Goal: Information Seeking & Learning: Learn about a topic

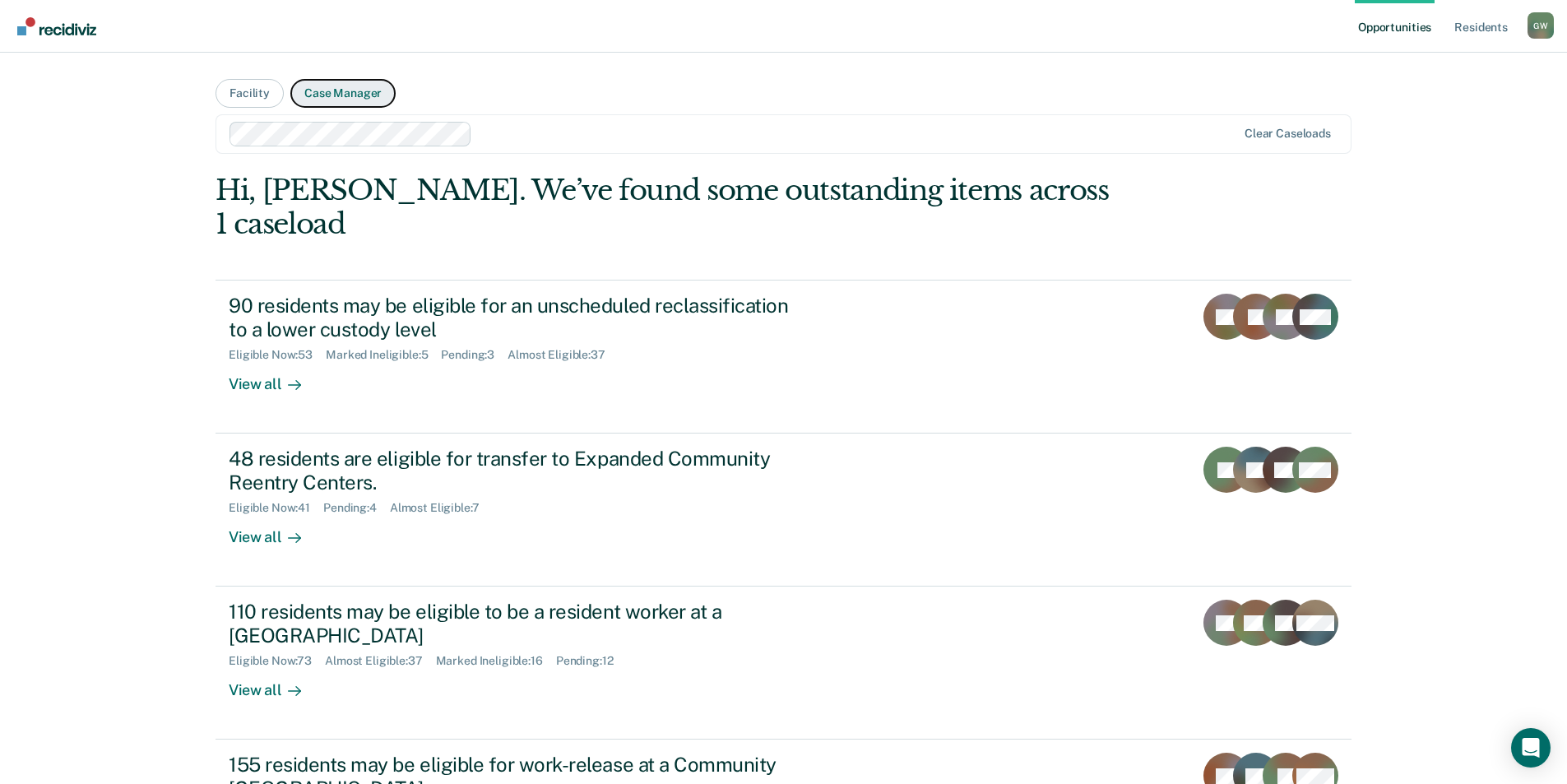
click at [367, 96] on button "Case Manager" at bounding box center [343, 93] width 105 height 29
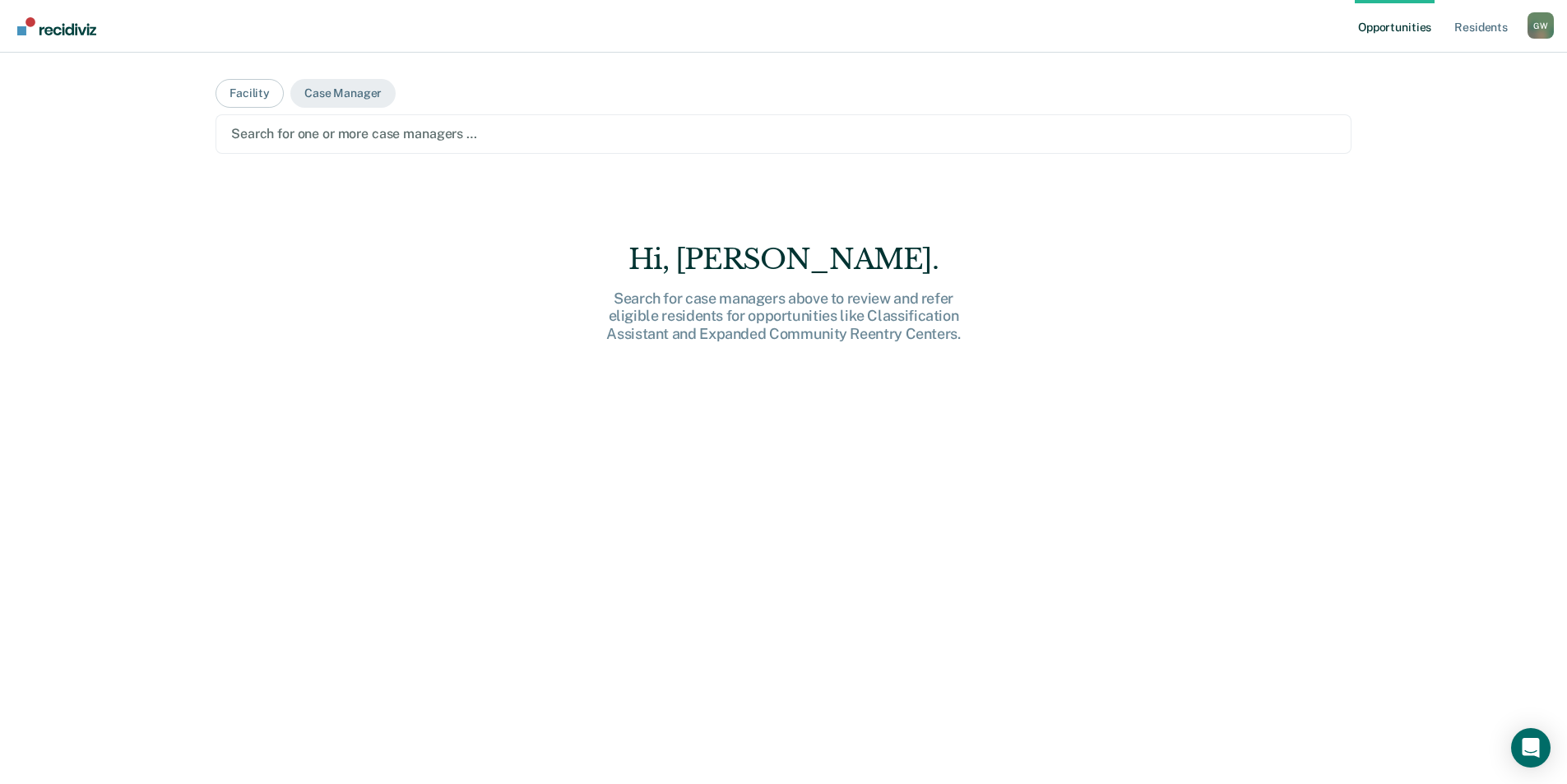
click at [376, 128] on div at bounding box center [784, 133] width 1105 height 18
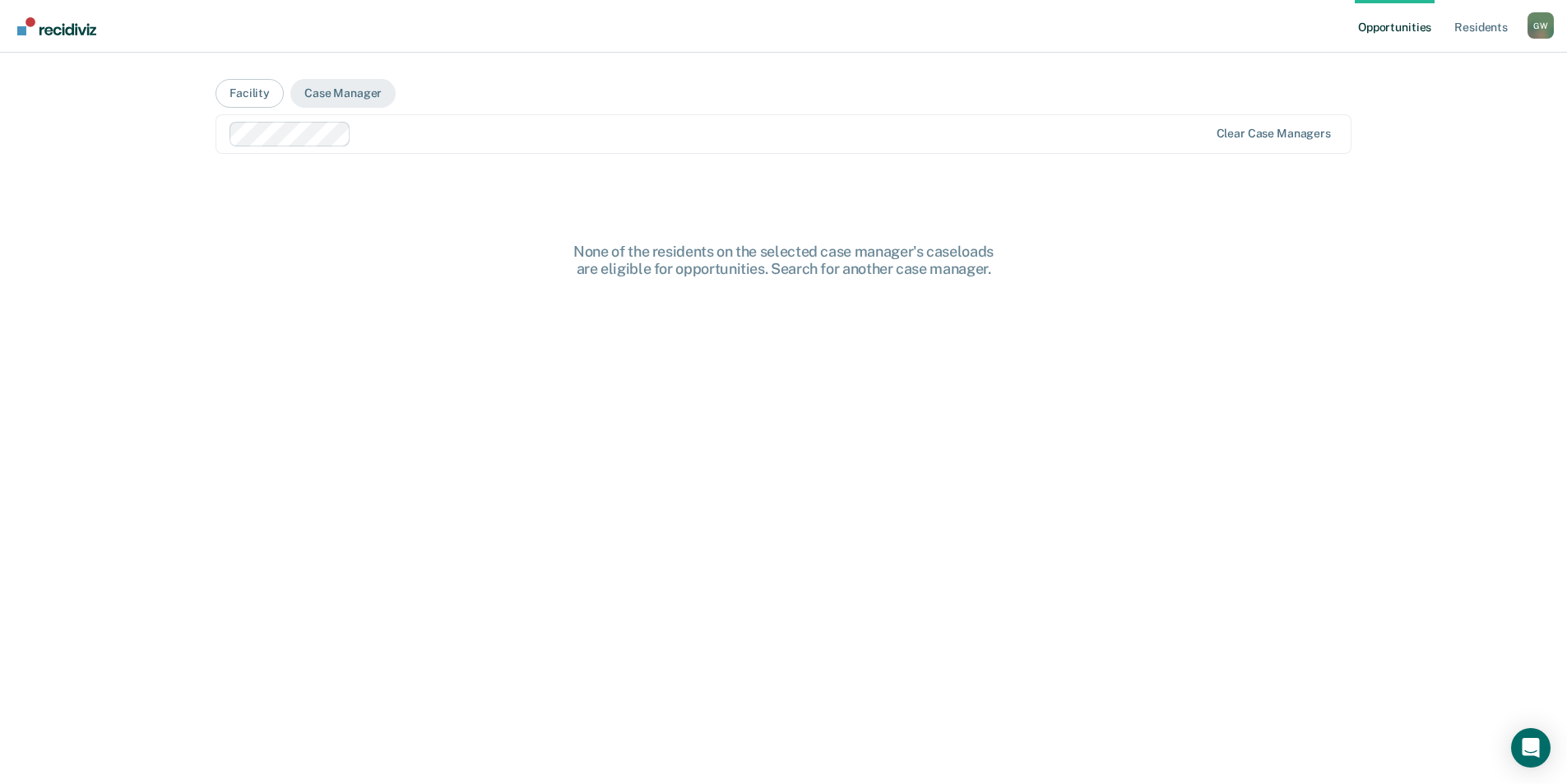
click at [891, 272] on div "None of the residents on the selected case manager's caseloads are eligible for…" at bounding box center [784, 260] width 526 height 35
click at [358, 100] on button "Case Manager" at bounding box center [343, 93] width 105 height 29
click at [235, 100] on button "Facility" at bounding box center [250, 93] width 68 height 29
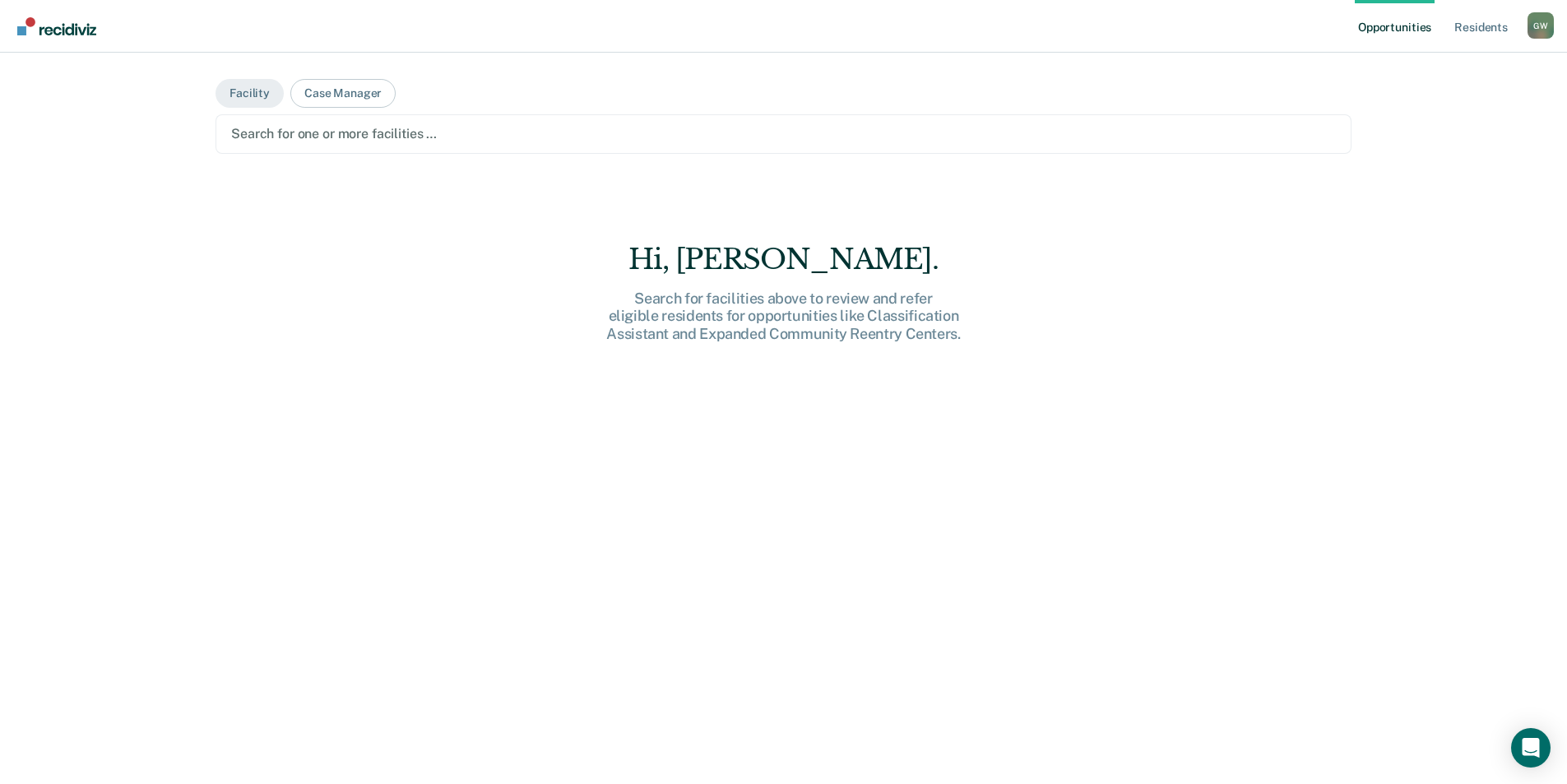
click at [622, 324] on div "Search for facilities above to review and refer eligible residents for opportun…" at bounding box center [784, 315] width 526 height 53
click at [1542, 25] on div "G W" at bounding box center [1540, 25] width 26 height 26
click at [250, 235] on main "Facility Case Manager Search for one or more facilities … Hi, Wendy. Search for…" at bounding box center [784, 398] width 1176 height 692
click at [29, 31] on img "Go to Recidiviz Home" at bounding box center [56, 26] width 79 height 18
click at [56, 24] on img "Go to Recidiviz Home" at bounding box center [56, 26] width 79 height 18
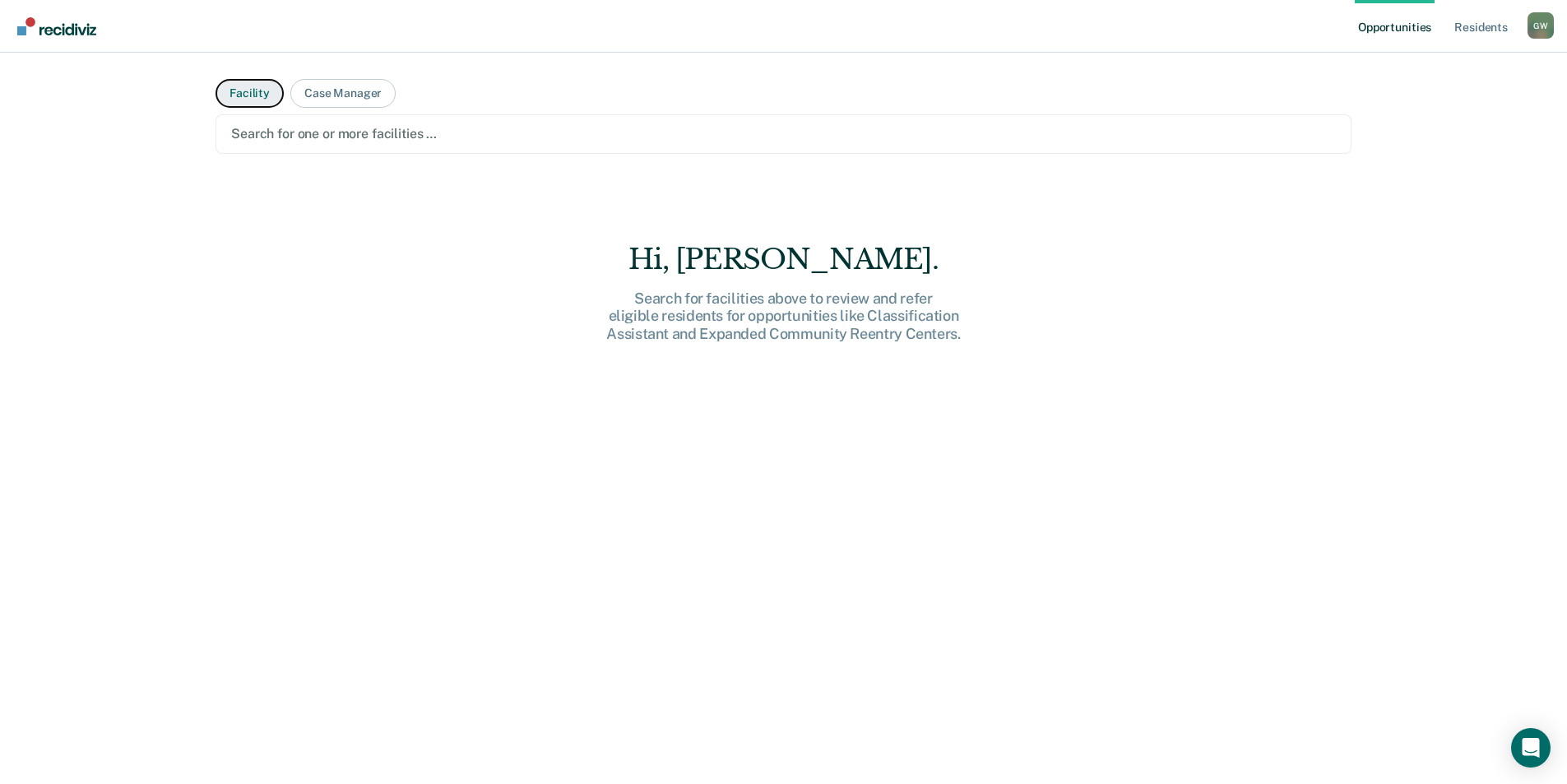
click at [261, 91] on button "Facility" at bounding box center [250, 93] width 68 height 29
click at [256, 97] on button "Facility" at bounding box center [250, 93] width 68 height 29
click at [1480, 25] on link "Resident s" at bounding box center [1482, 26] width 60 height 52
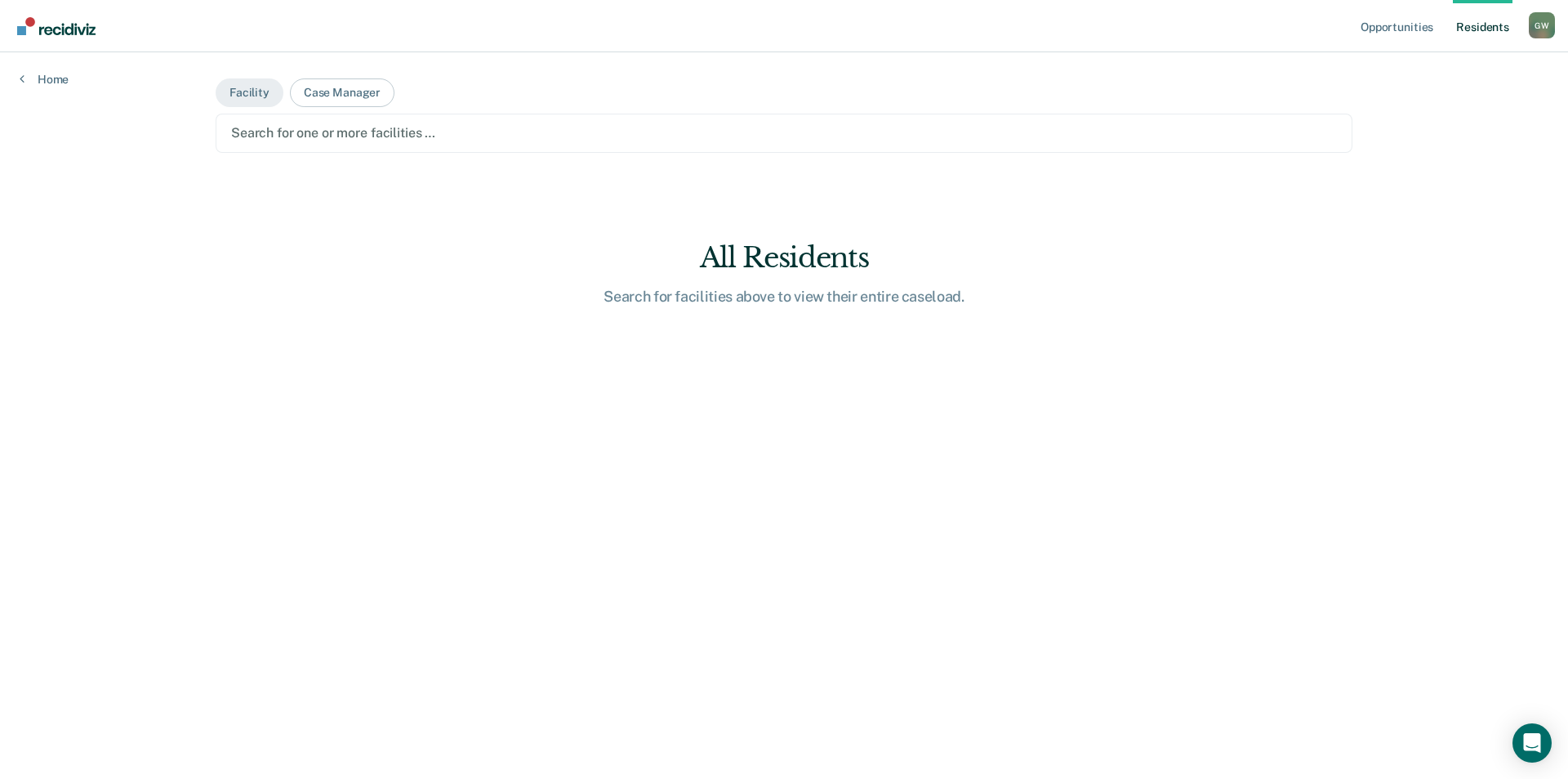
click at [1492, 30] on link "Resident s" at bounding box center [1482, 26] width 60 height 52
click at [1382, 24] on link "Opportunities" at bounding box center [1396, 26] width 79 height 52
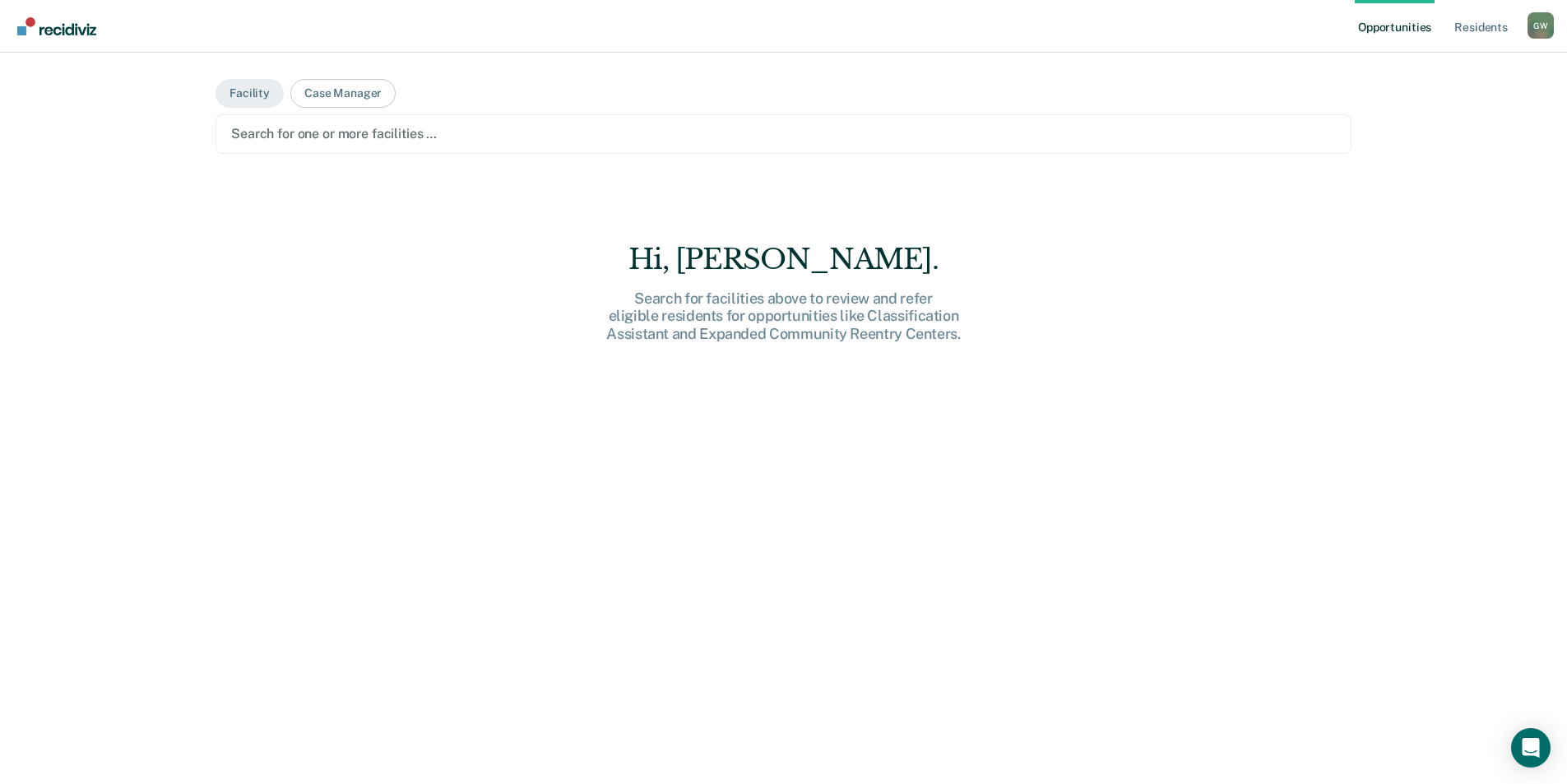
click at [1535, 24] on div "G W" at bounding box center [1540, 25] width 26 height 26
click at [1442, 69] on link "Profile" at bounding box center [1475, 67] width 132 height 14
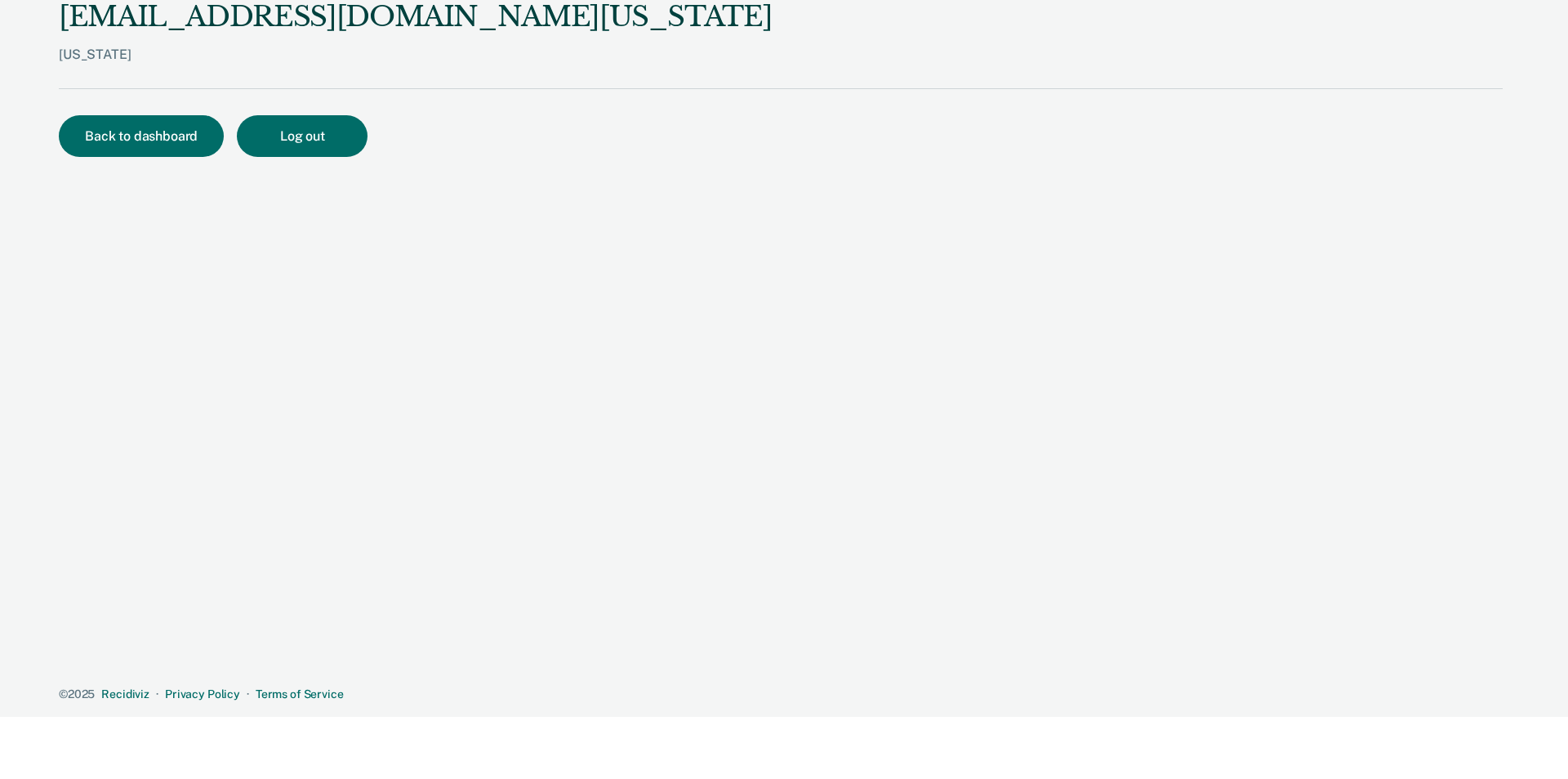
click at [465, 364] on div "wgebhart@idoc.idaho.gov Idaho Back to dashboard Log out © 2025 Recidiviz · Priv…" at bounding box center [781, 350] width 1444 height 701
click at [158, 142] on button "Back to dashboard" at bounding box center [141, 135] width 165 height 41
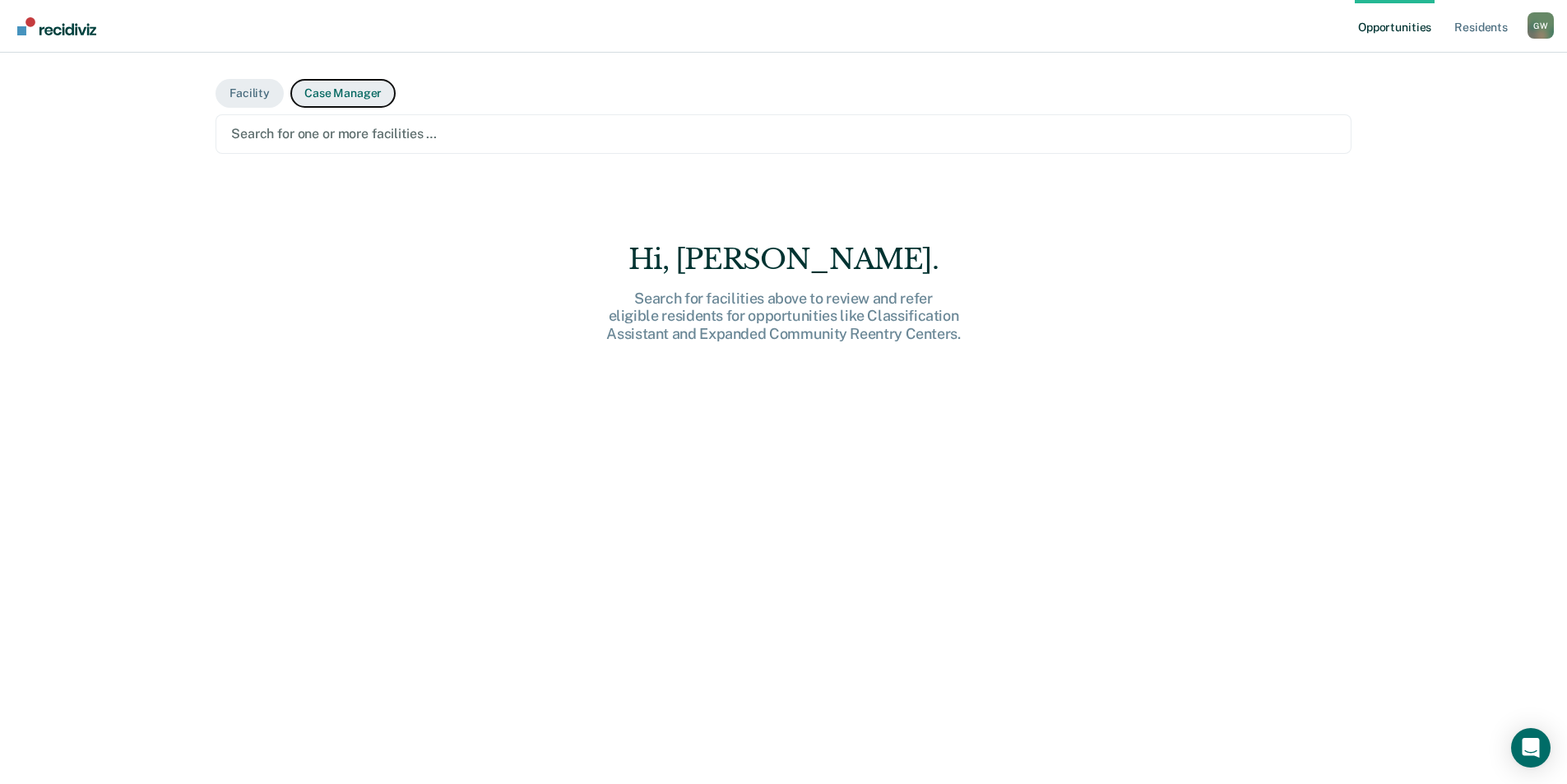
click at [318, 89] on button "Case Manager" at bounding box center [343, 93] width 105 height 29
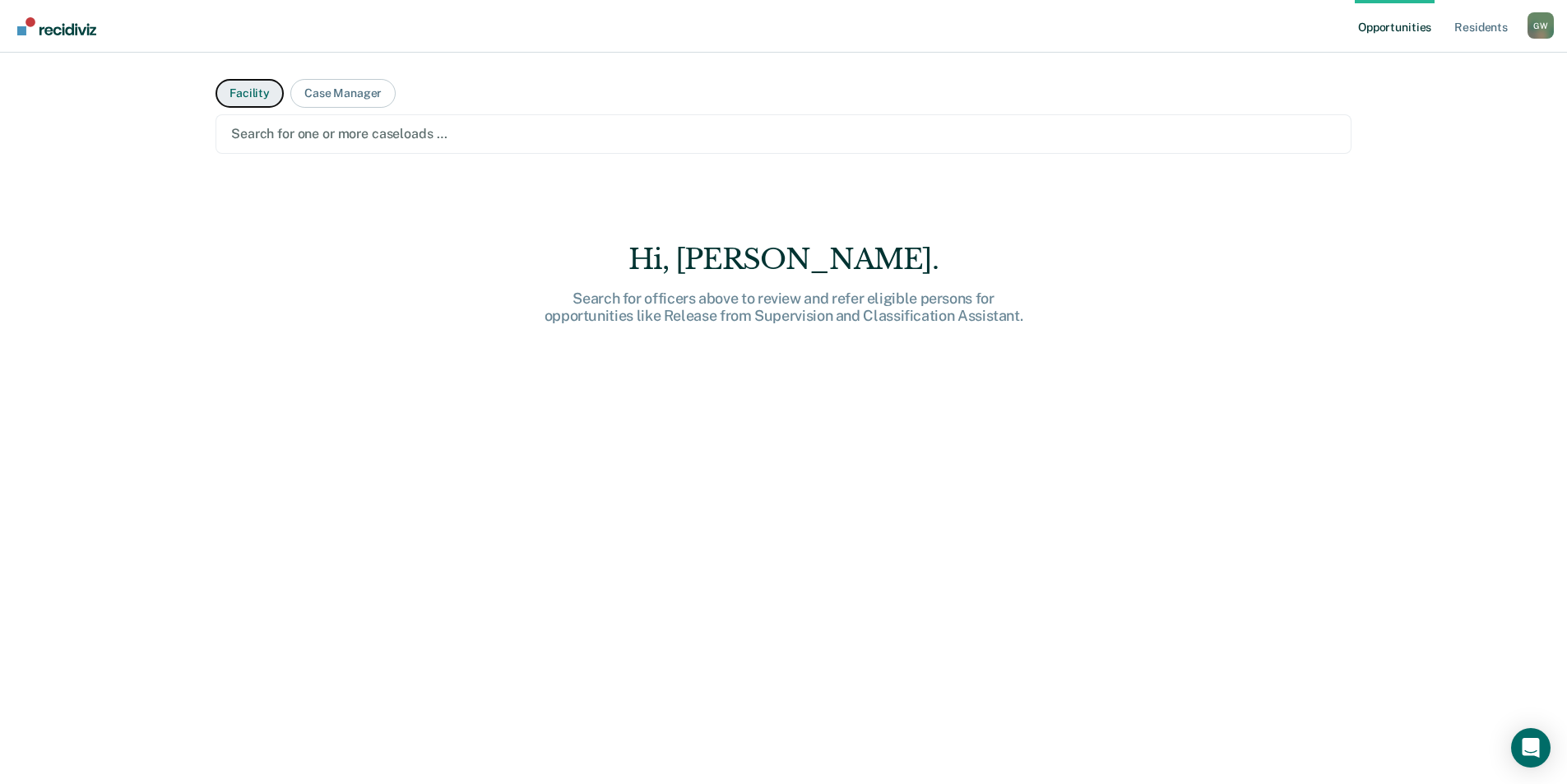
click at [254, 95] on button "Facility" at bounding box center [250, 93] width 68 height 29
click at [318, 272] on div "Hi, Wendy. Search for facilities above to review and refer eligible residents f…" at bounding box center [784, 542] width 1136 height 600
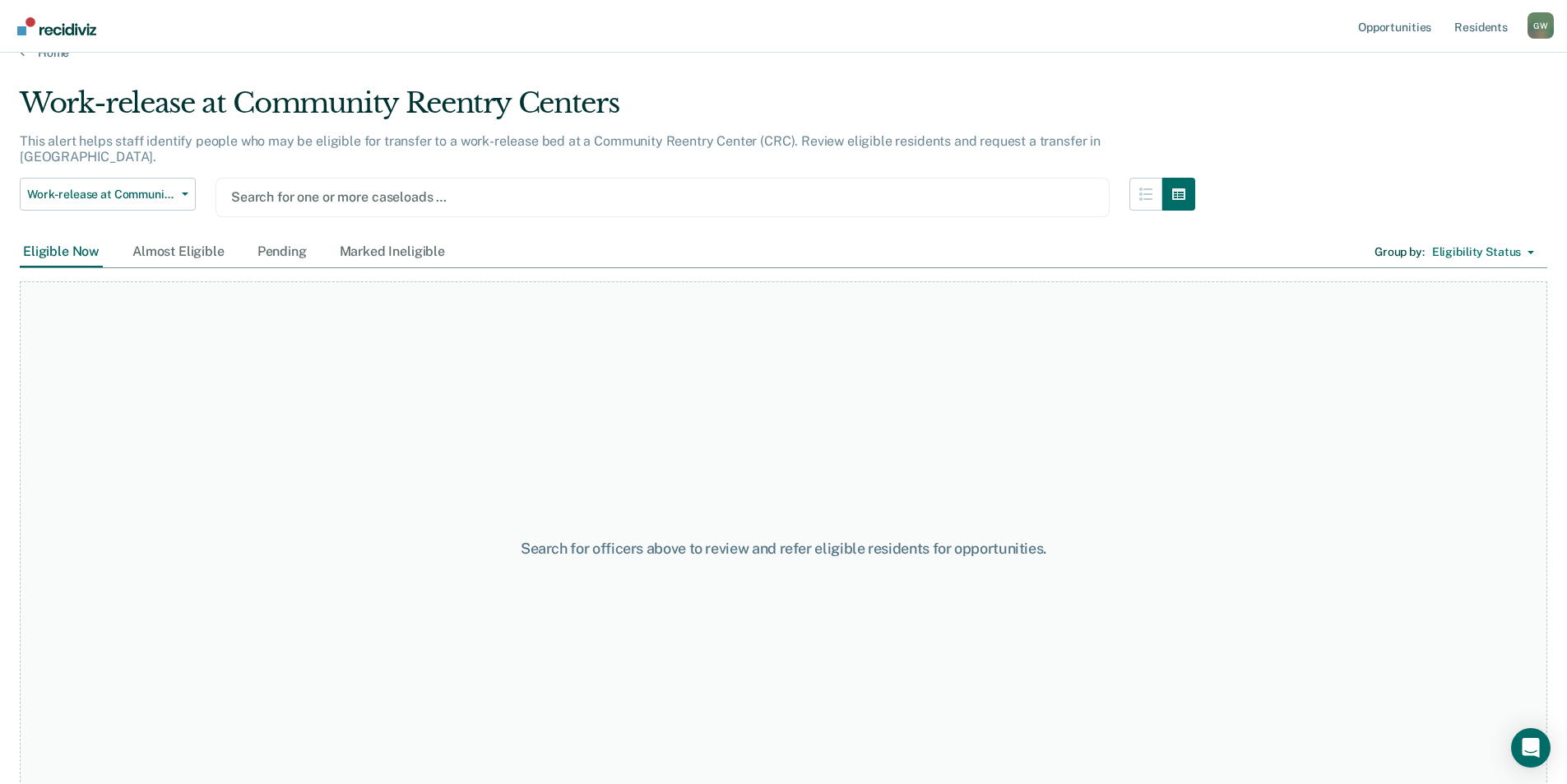
scroll to position [43, 0]
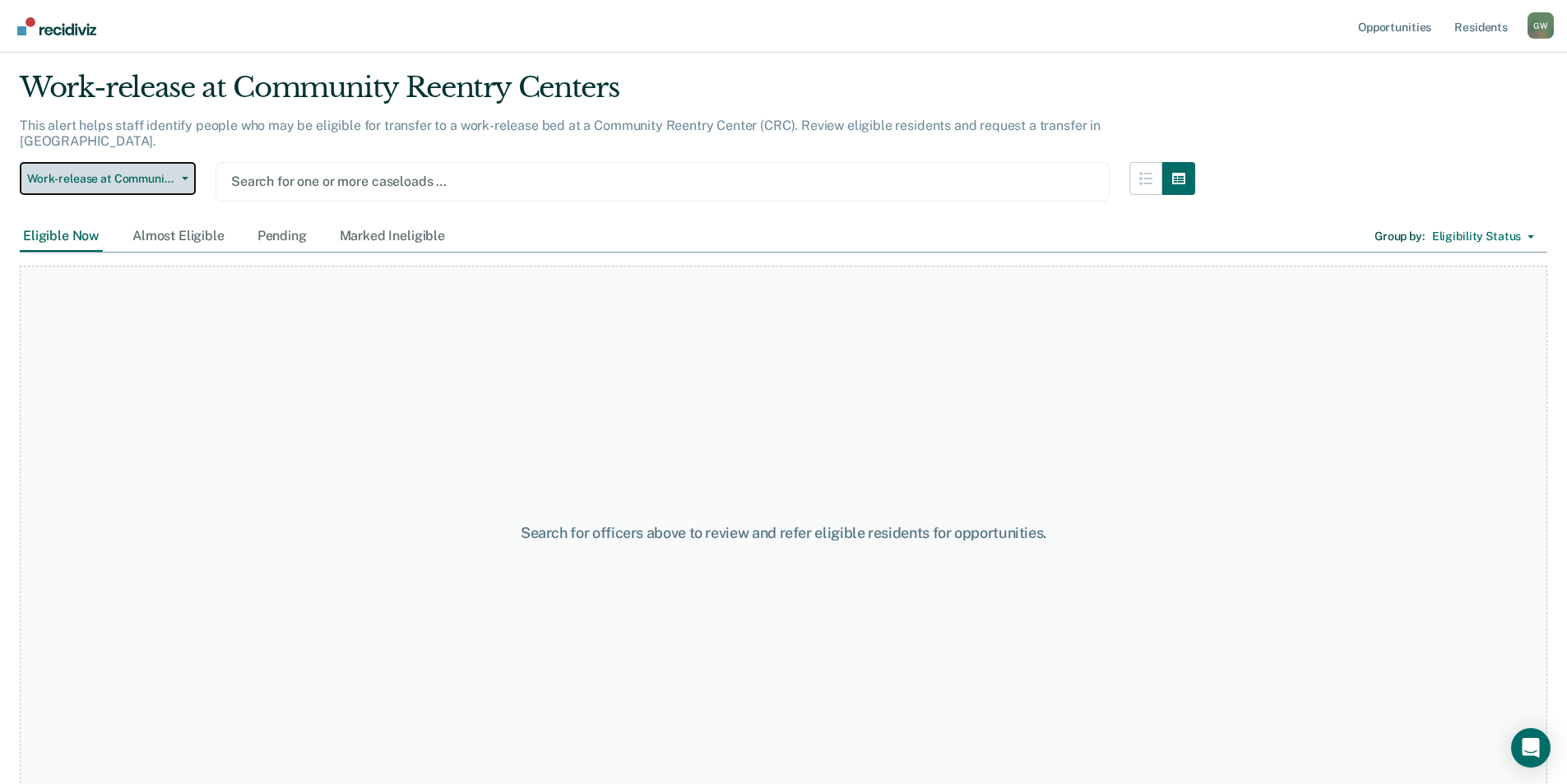
click at [188, 162] on button "Work-release at Community Reentry Centers" at bounding box center [107, 179] width 176 height 33
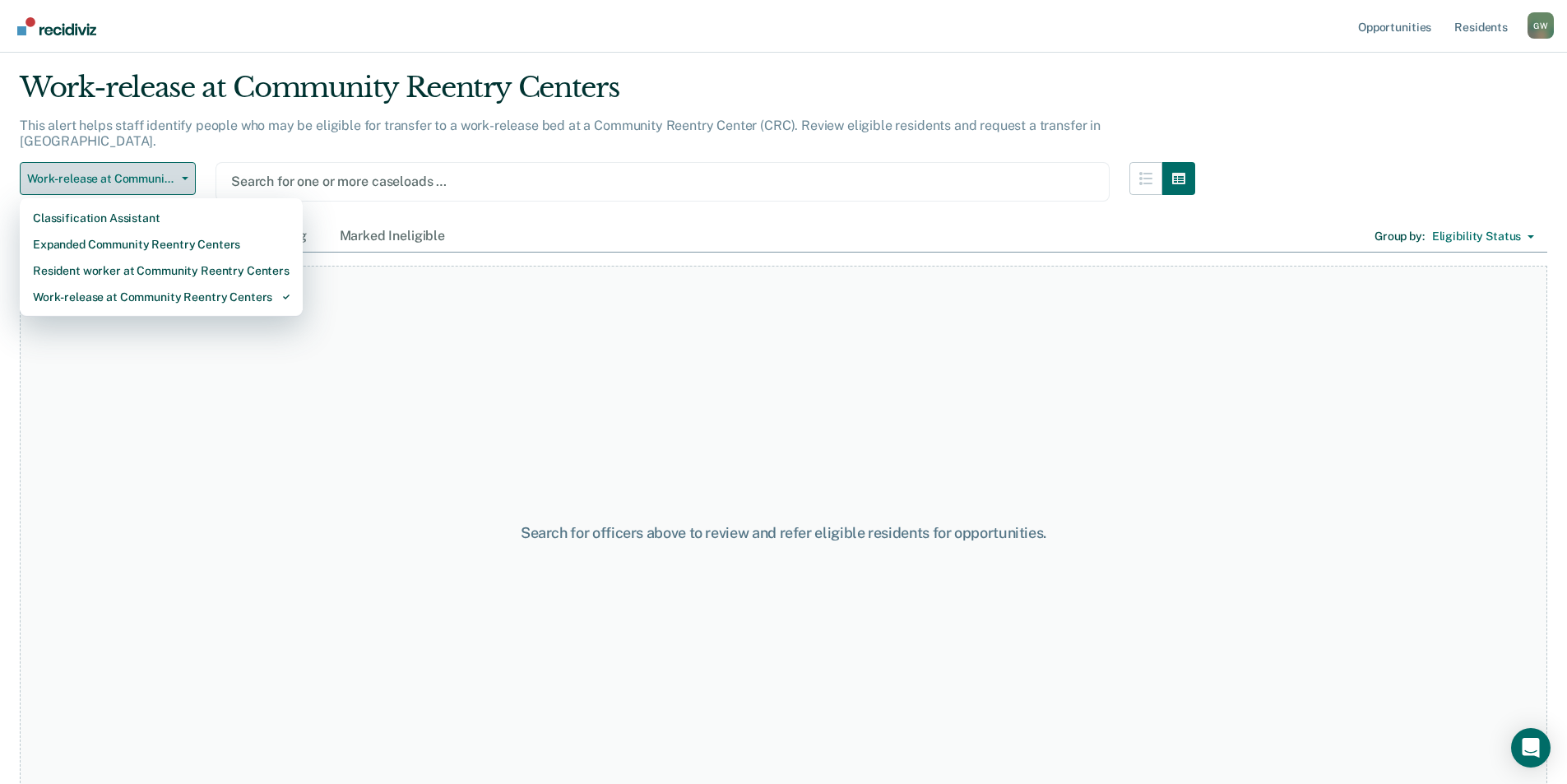
click at [188, 162] on button "Work-release at Community Reentry Centers" at bounding box center [107, 179] width 176 height 33
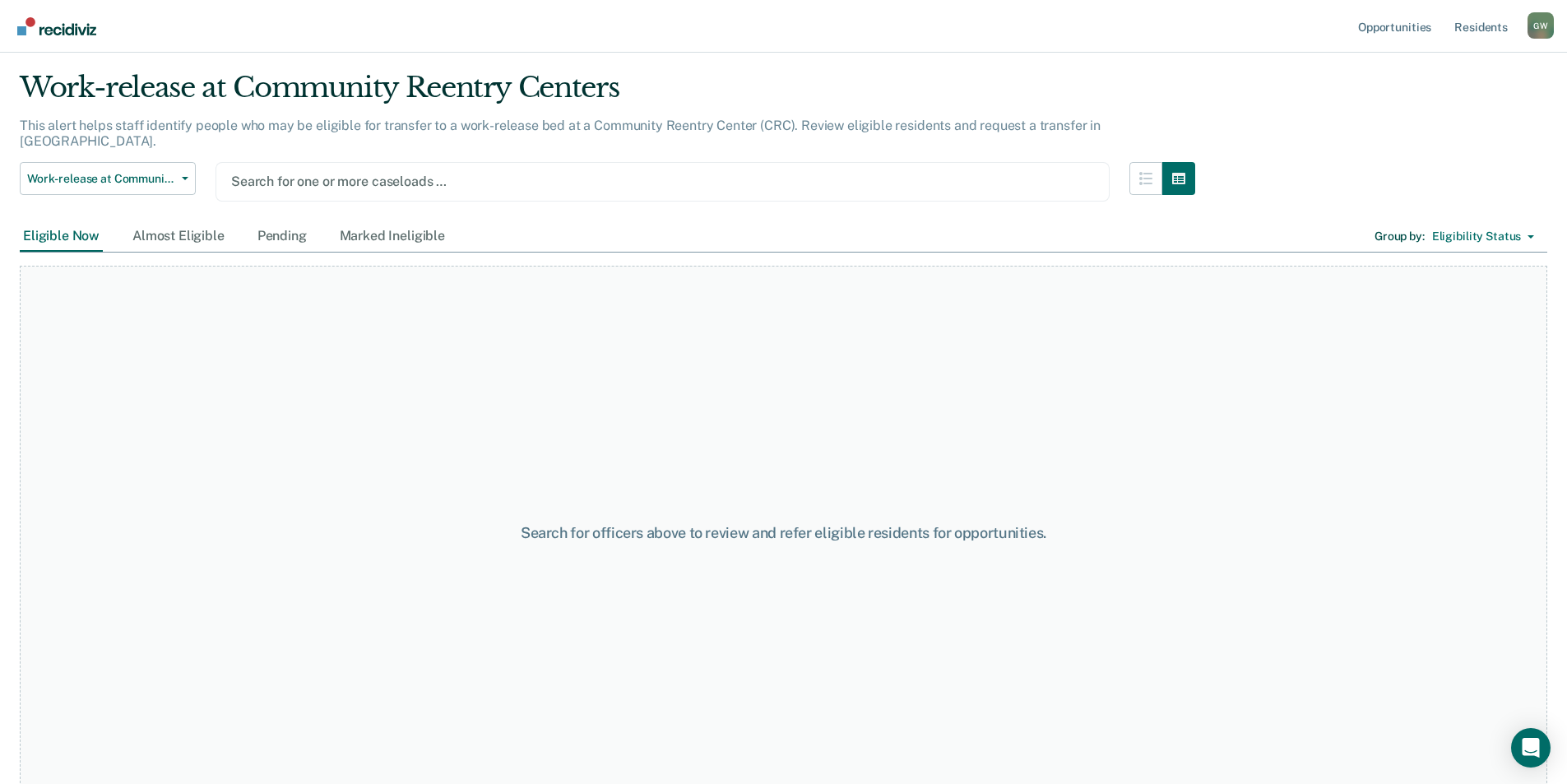
click at [714, 174] on div at bounding box center [662, 180] width 863 height 18
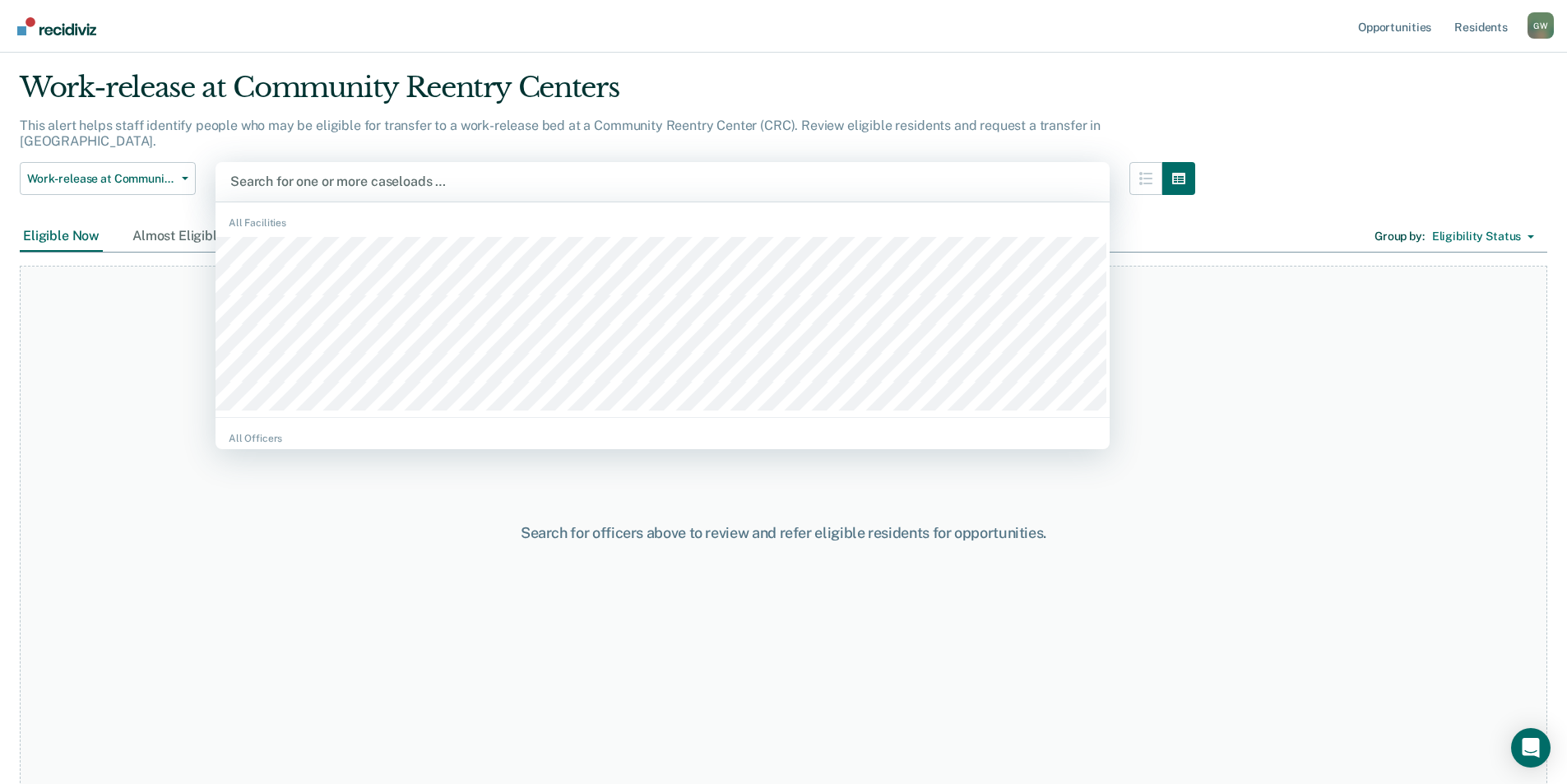
scroll to position [46, 0]
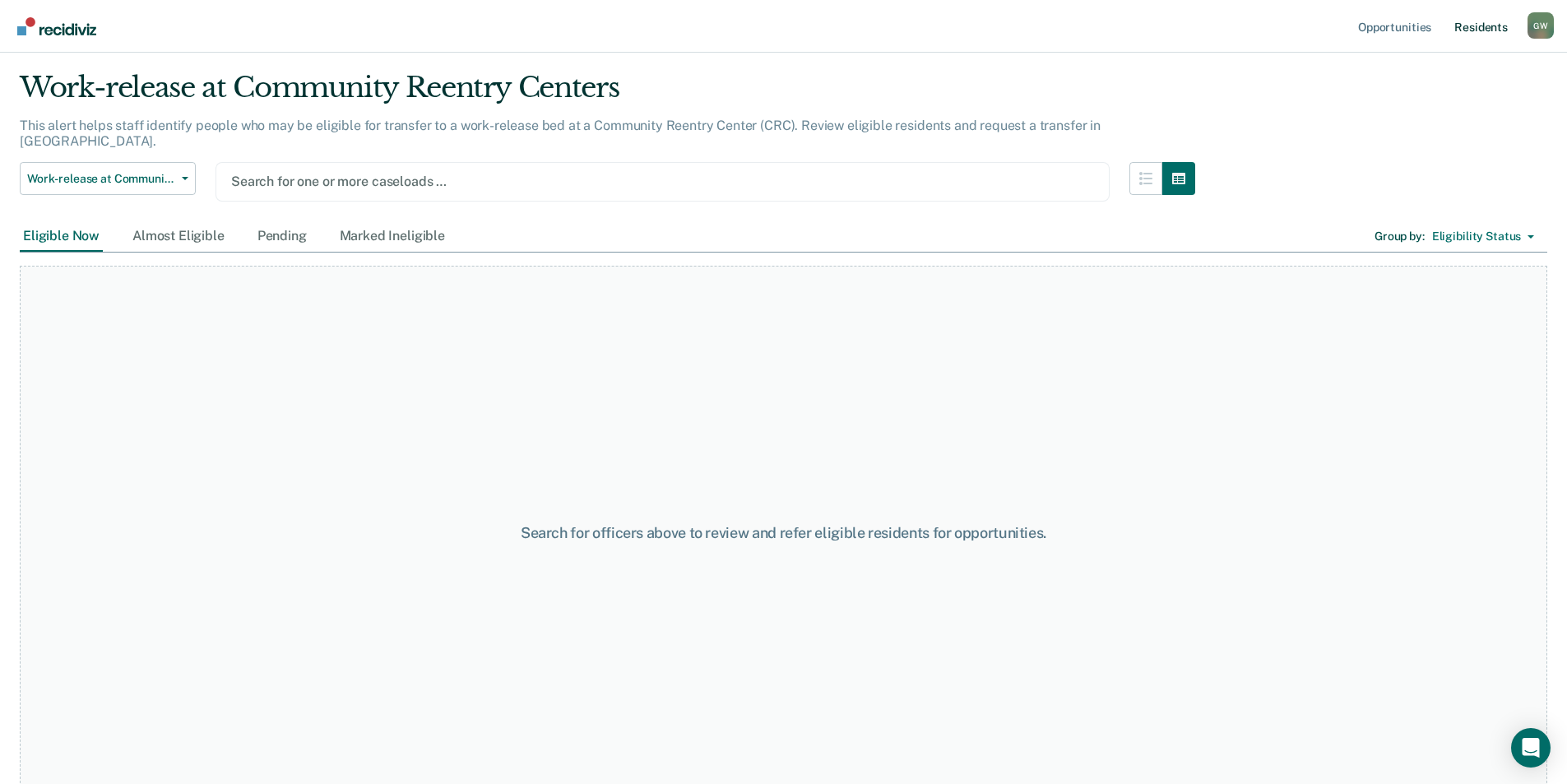
click at [1474, 27] on link "Resident s" at bounding box center [1482, 26] width 60 height 52
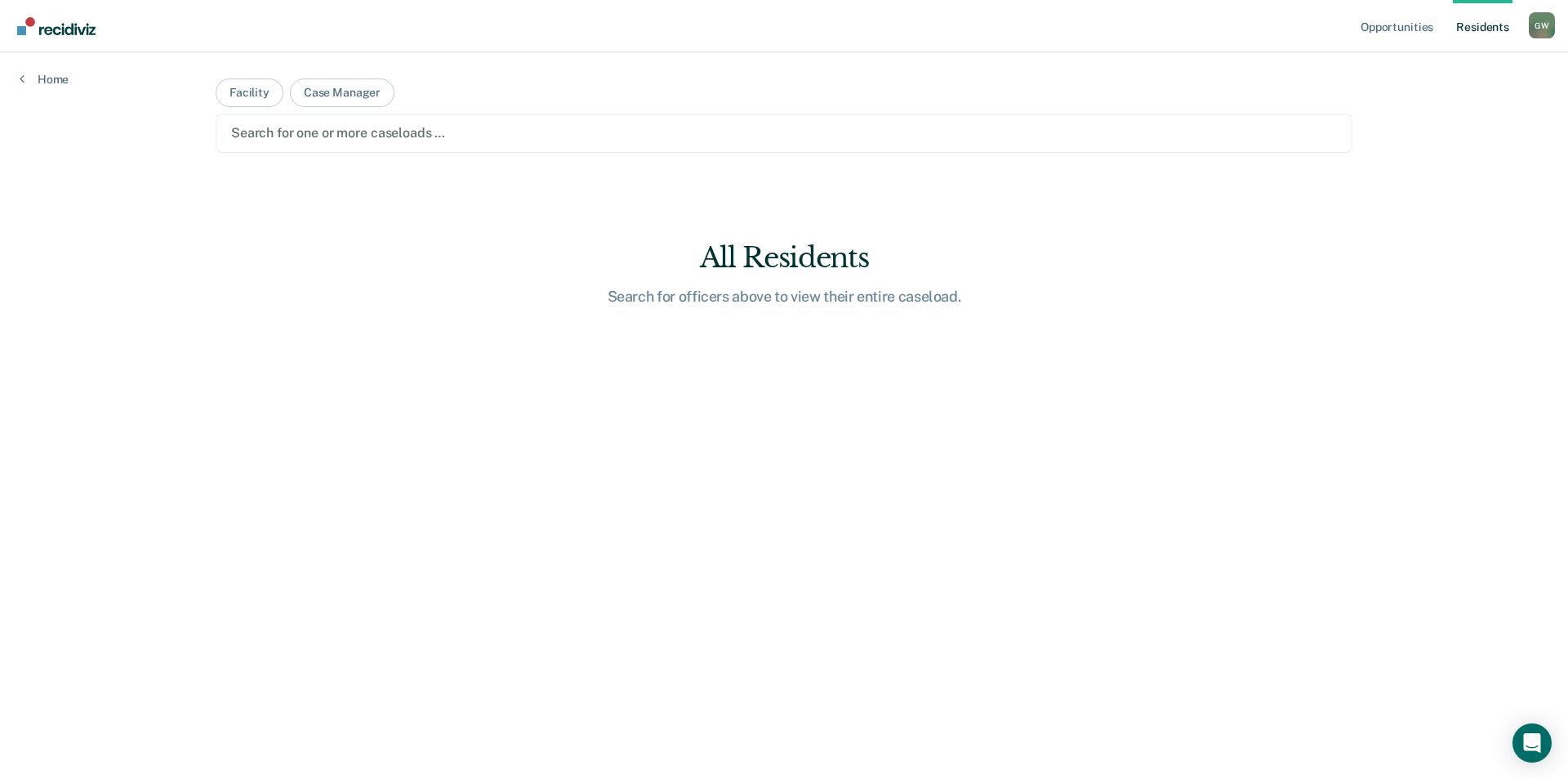
click at [1463, 27] on link "Resident s" at bounding box center [1482, 26] width 60 height 52
click at [38, 80] on link "Home" at bounding box center [43, 79] width 49 height 14
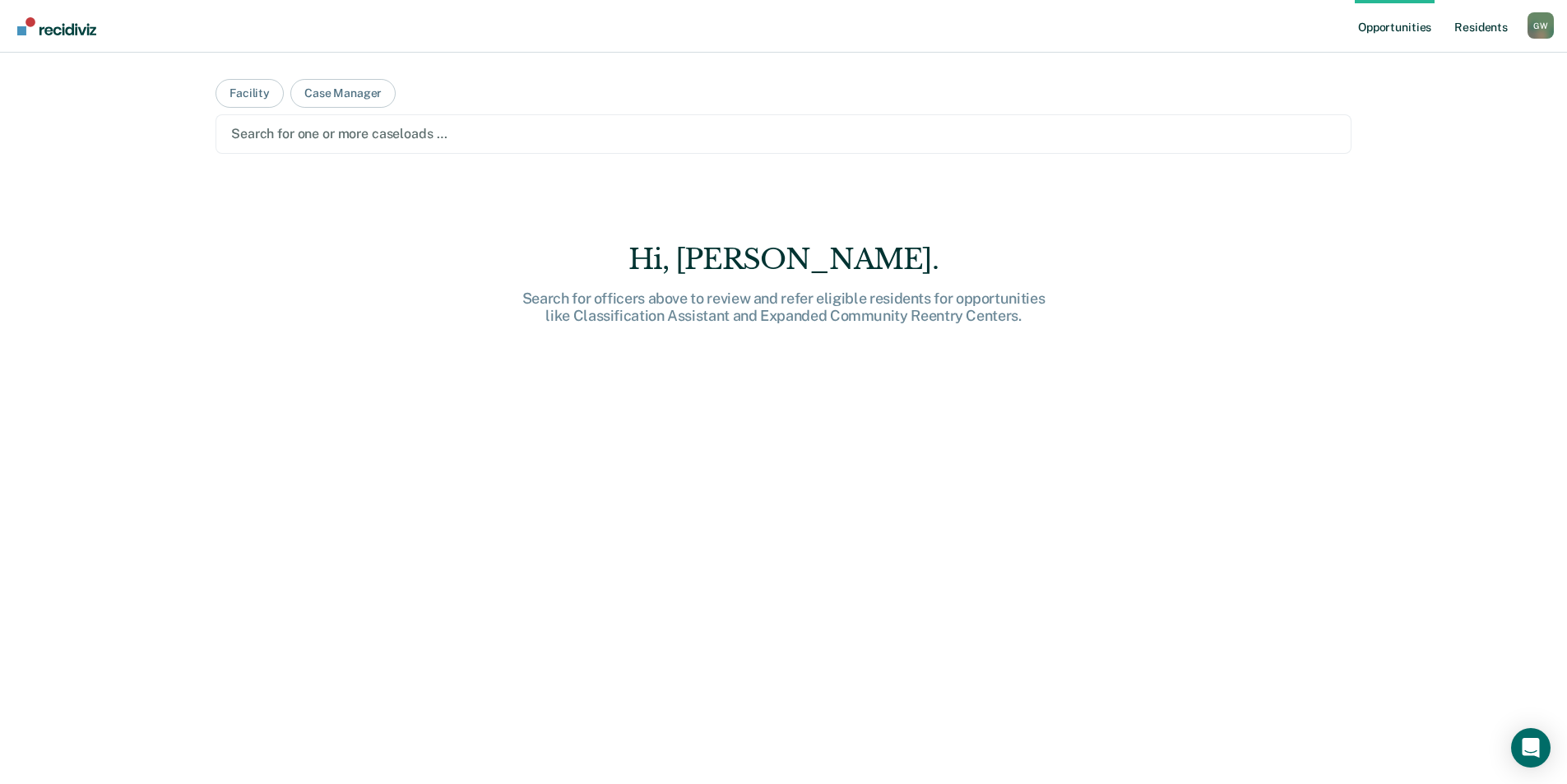
click at [1485, 27] on link "Resident s" at bounding box center [1482, 26] width 60 height 52
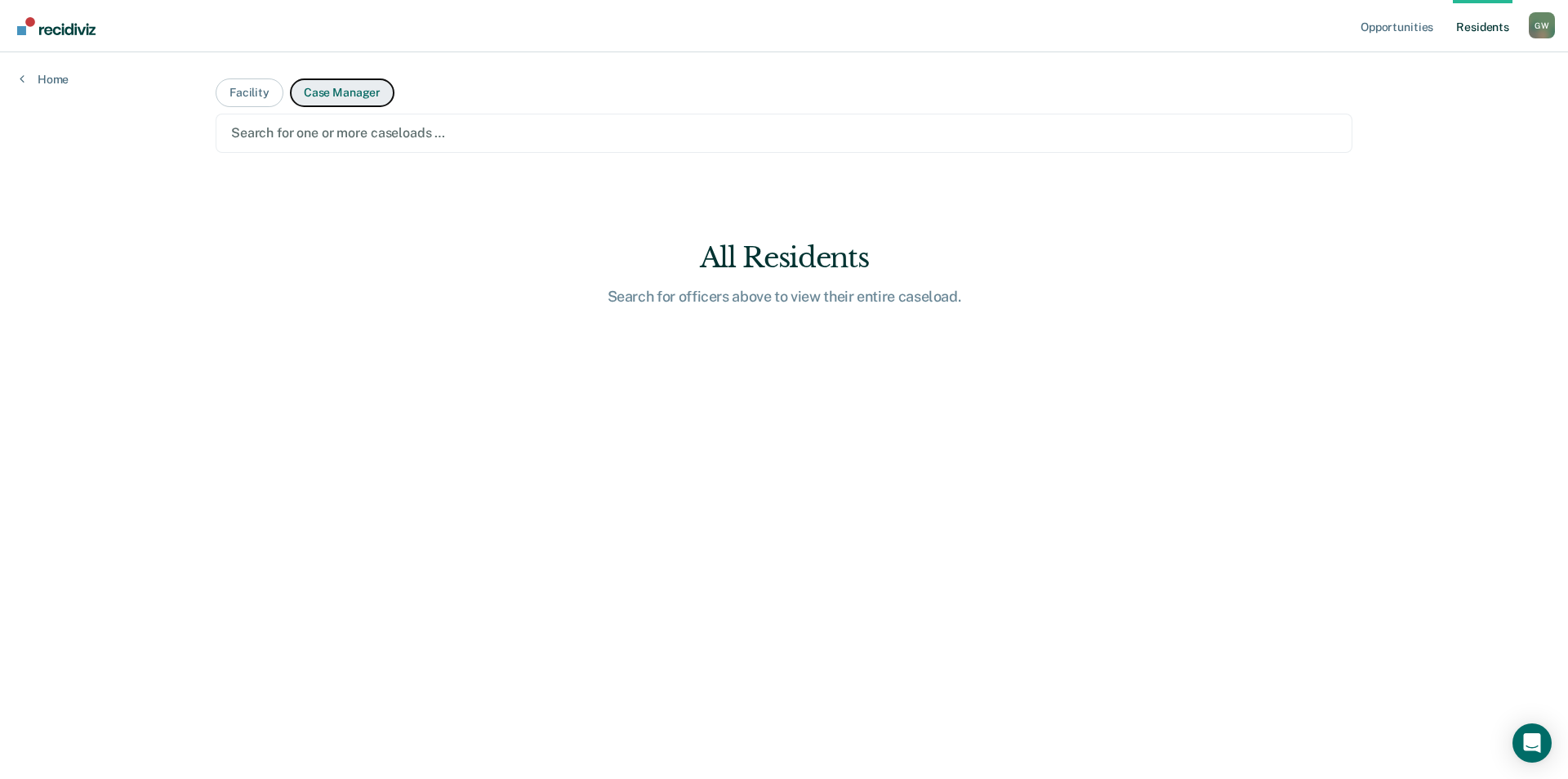
click at [326, 92] on button "Case Manager" at bounding box center [342, 93] width 104 height 29
click at [373, 132] on div at bounding box center [784, 132] width 1105 height 18
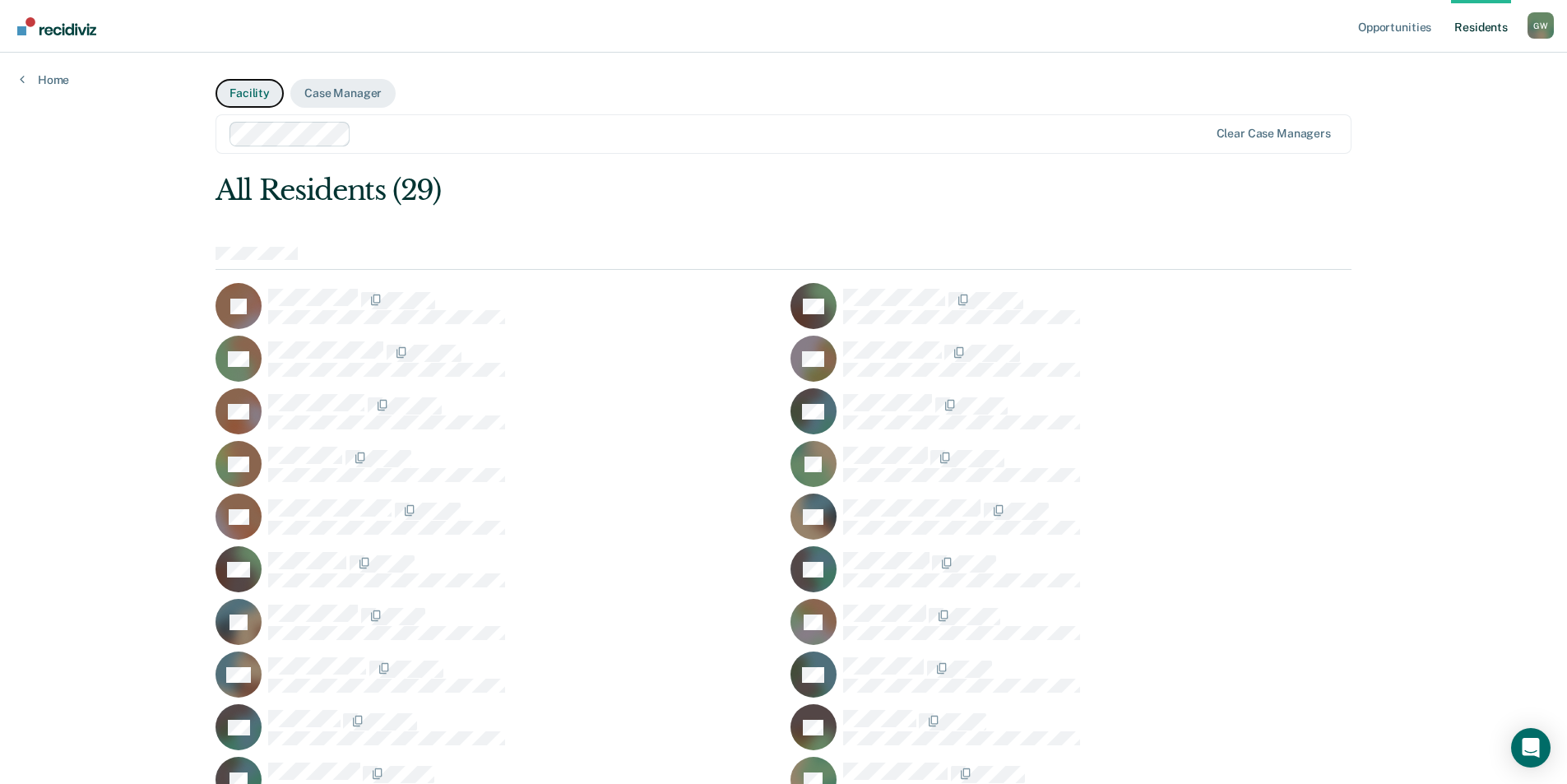
click at [241, 94] on button "Facility" at bounding box center [250, 93] width 68 height 29
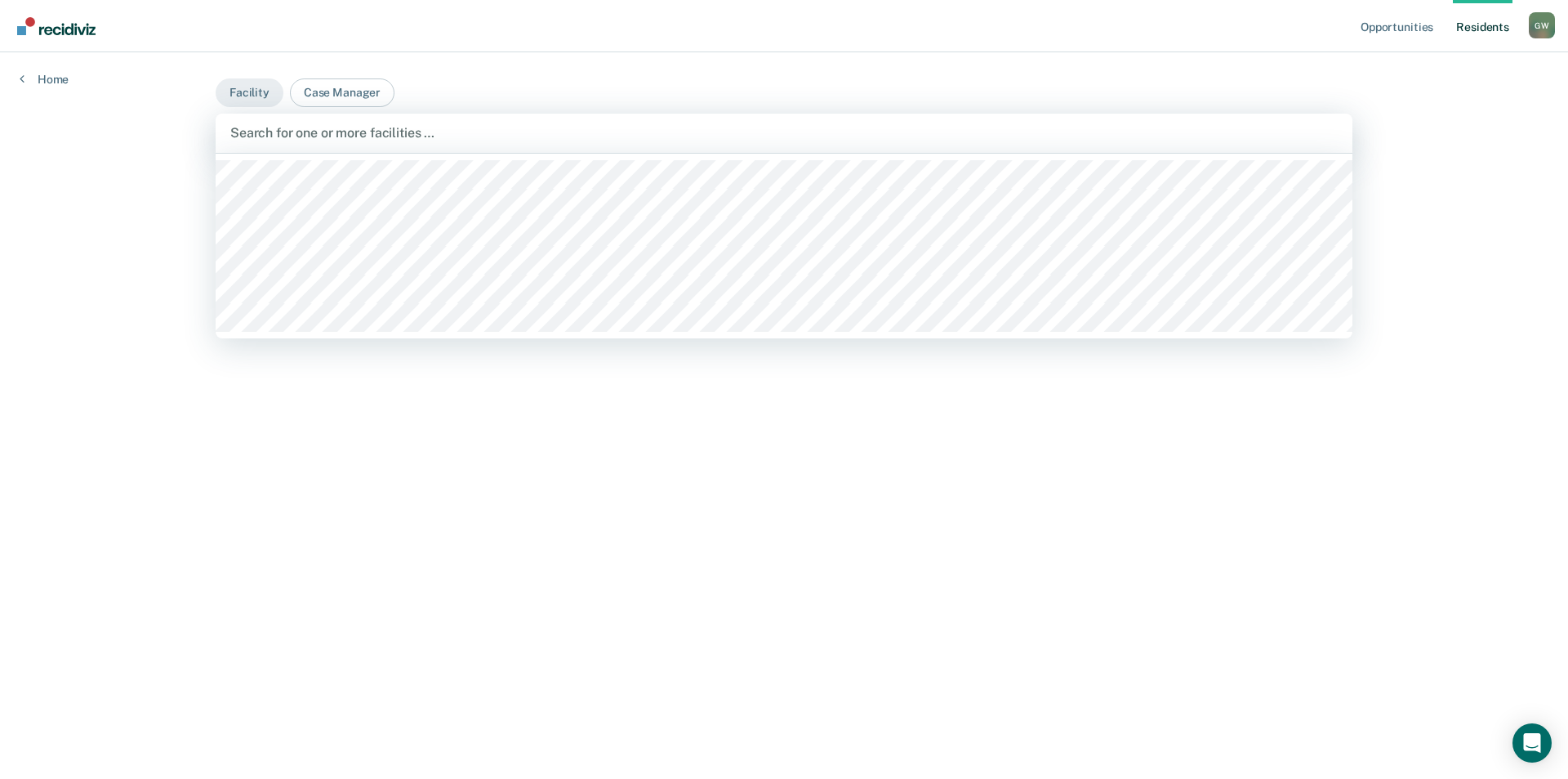
click at [370, 136] on div at bounding box center [784, 132] width 1107 height 18
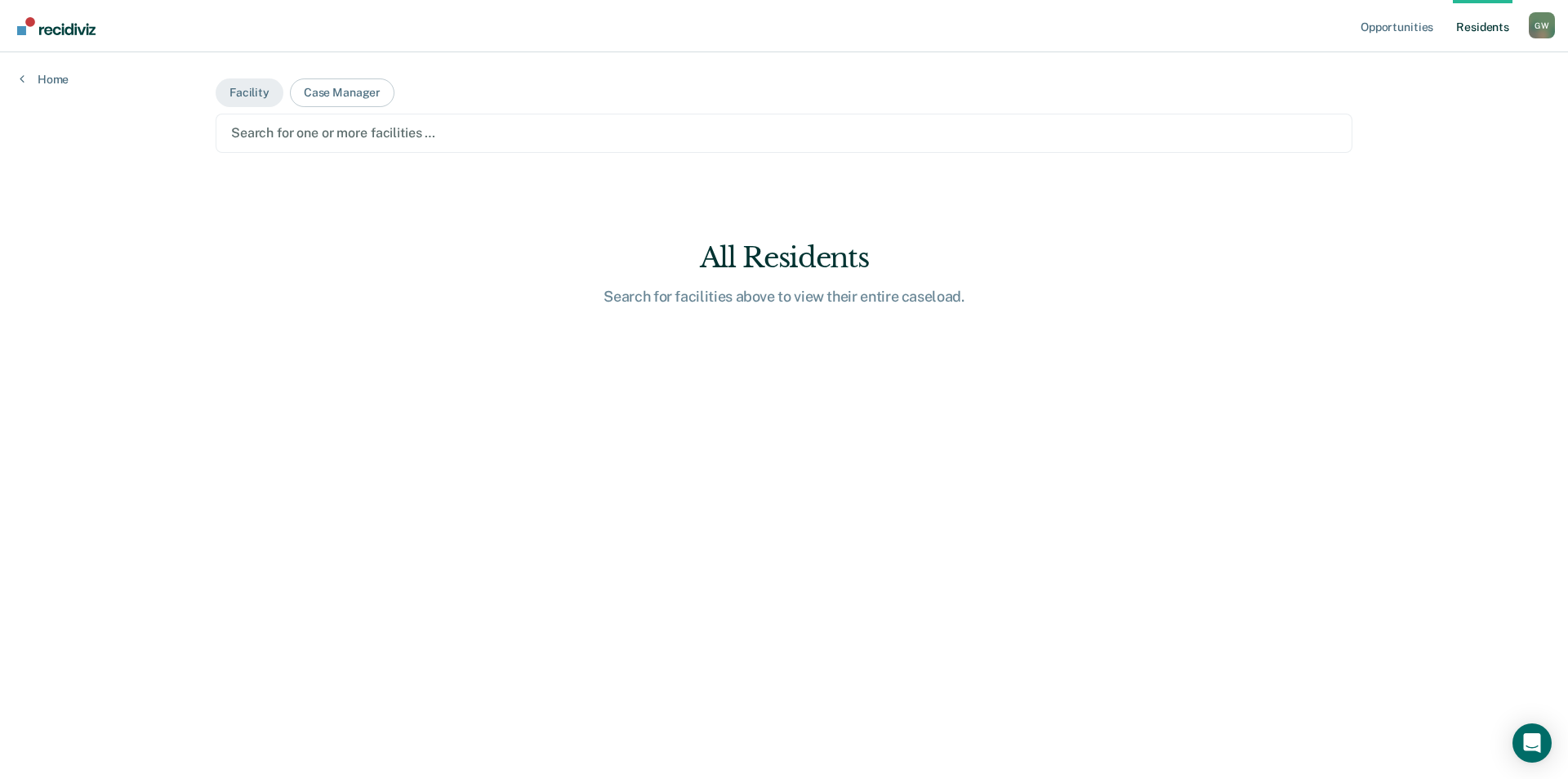
click at [89, 183] on div "Opportunities Resident s [PERSON_NAME] [PERSON_NAME] Profile How it works Log O…" at bounding box center [784, 390] width 1568 height 779
click at [33, 77] on link "Home" at bounding box center [43, 79] width 49 height 14
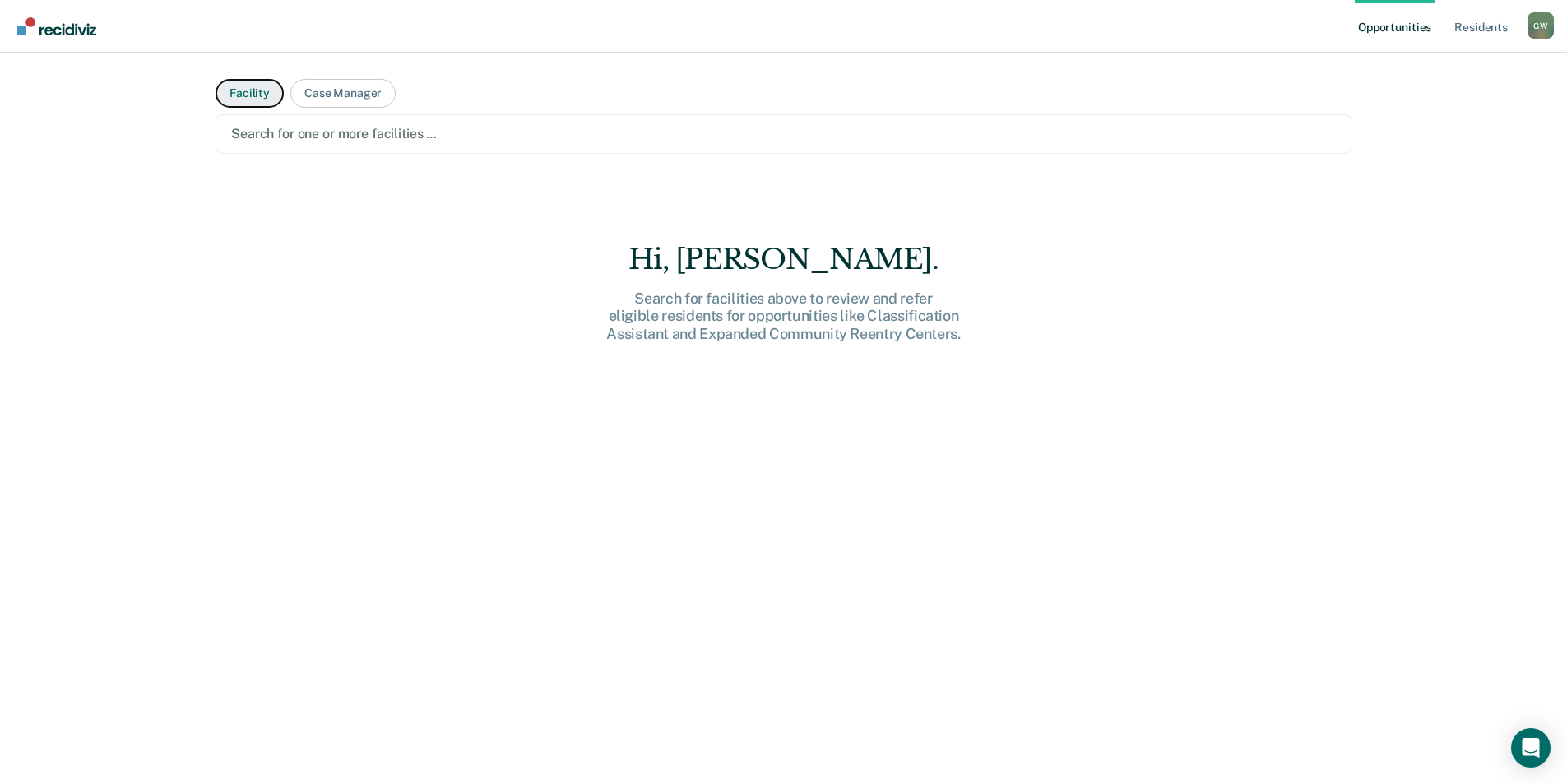
click at [240, 93] on button "Facility" at bounding box center [250, 93] width 68 height 29
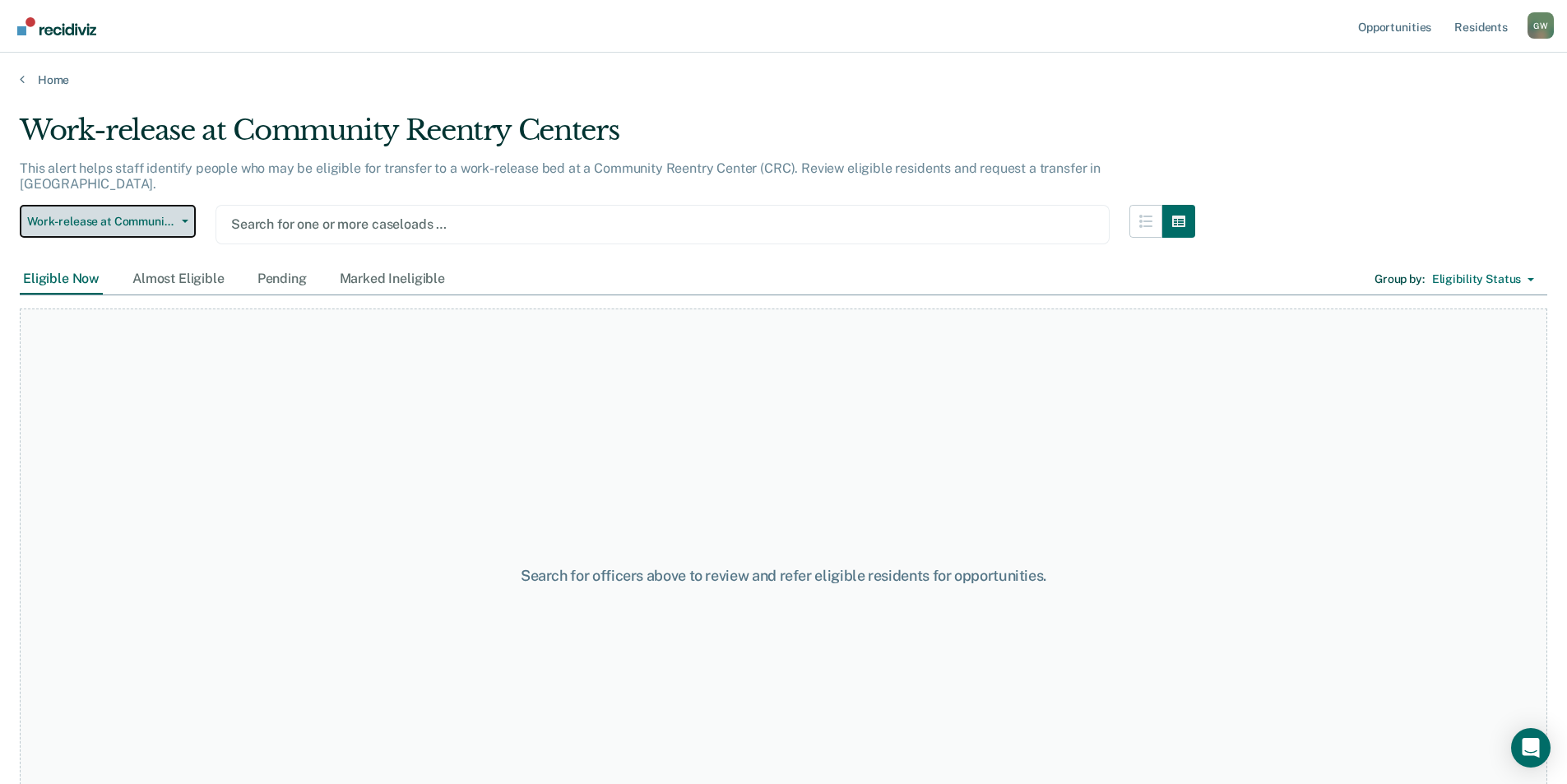
click at [171, 214] on span "Work-release at Community Reentry Centers" at bounding box center [101, 221] width 149 height 14
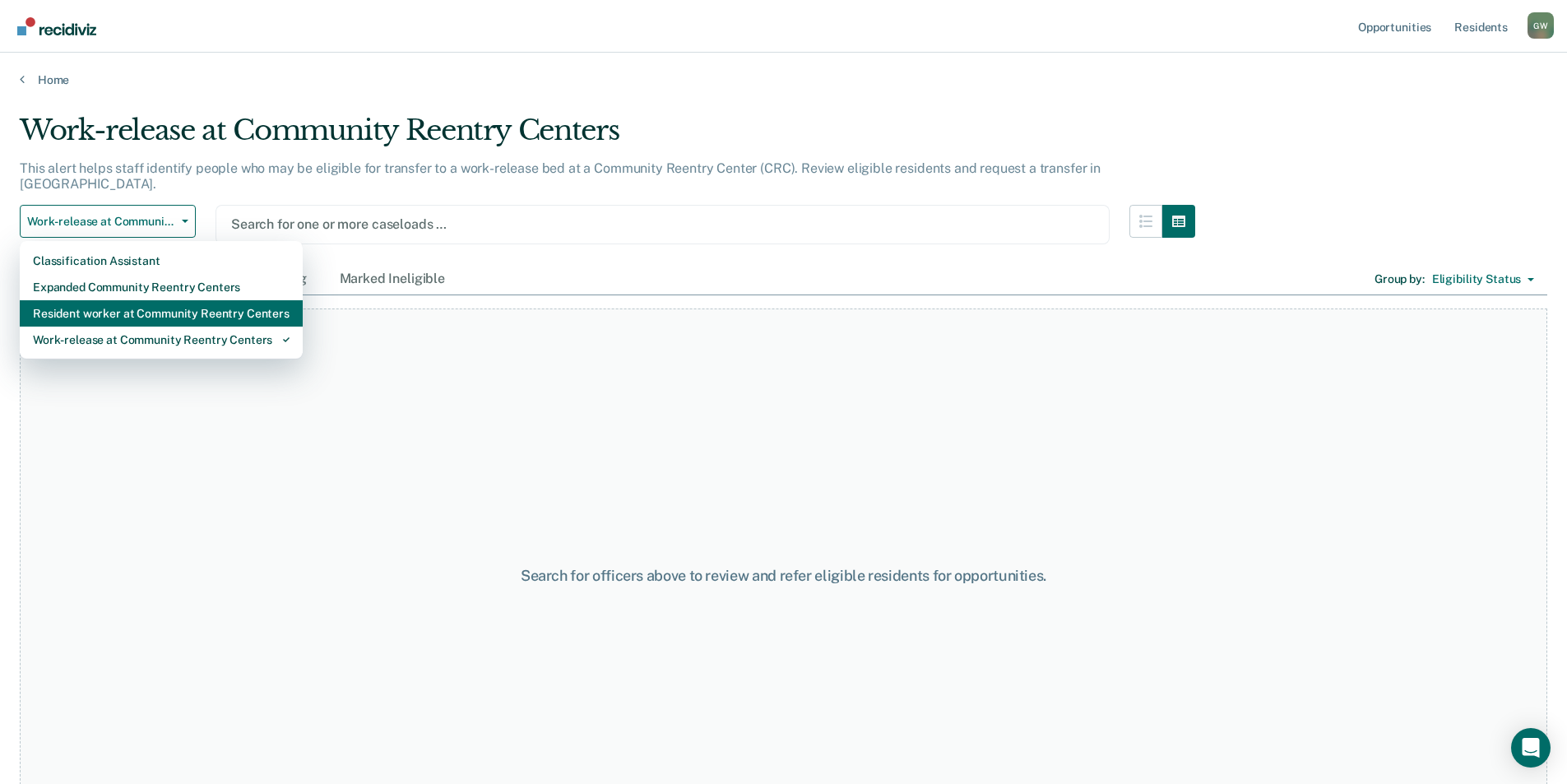
click at [199, 300] on div "Resident worker at Community Reentry Centers" at bounding box center [161, 312] width 256 height 26
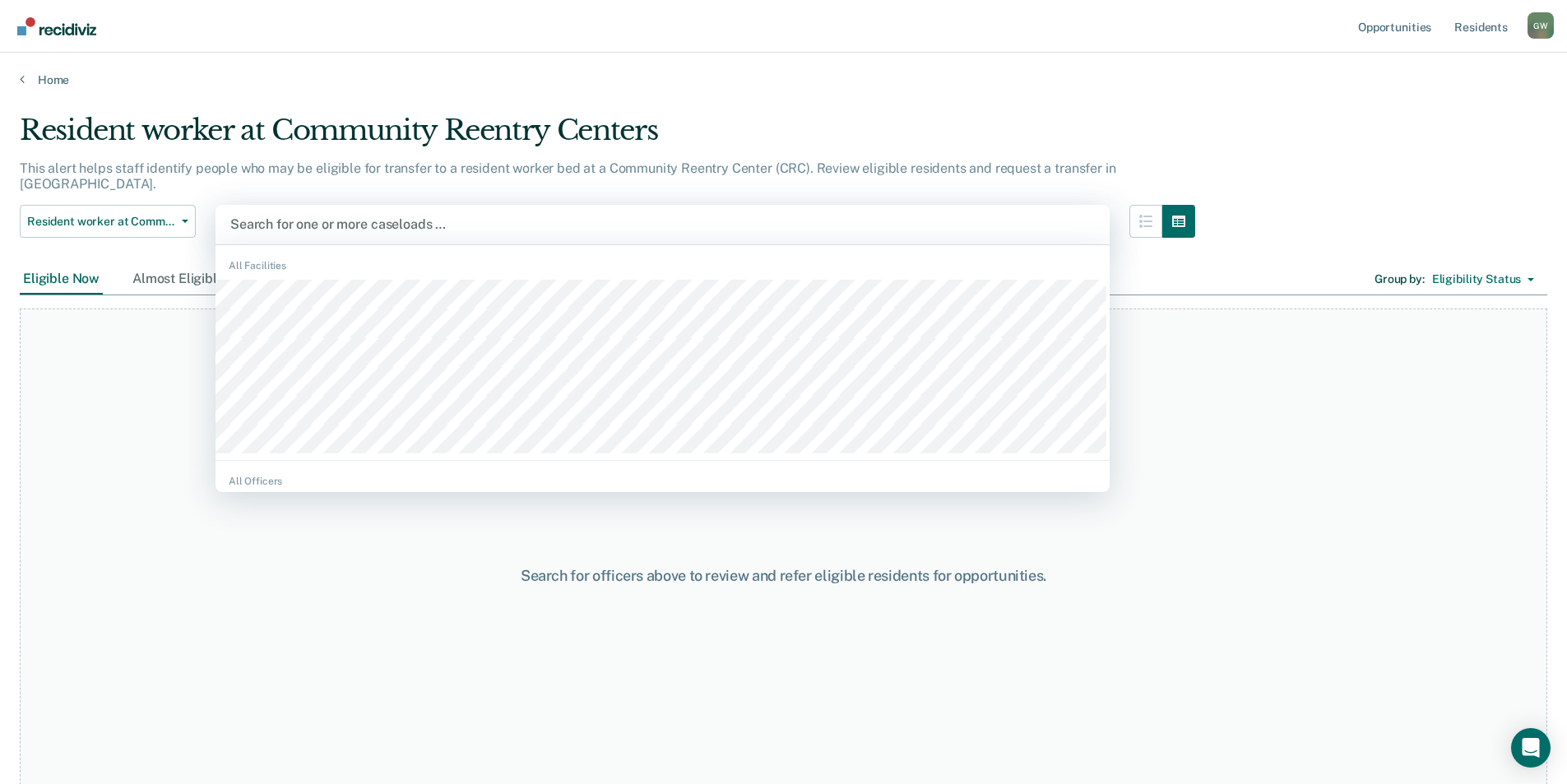
click at [505, 214] on div at bounding box center [662, 223] width 865 height 18
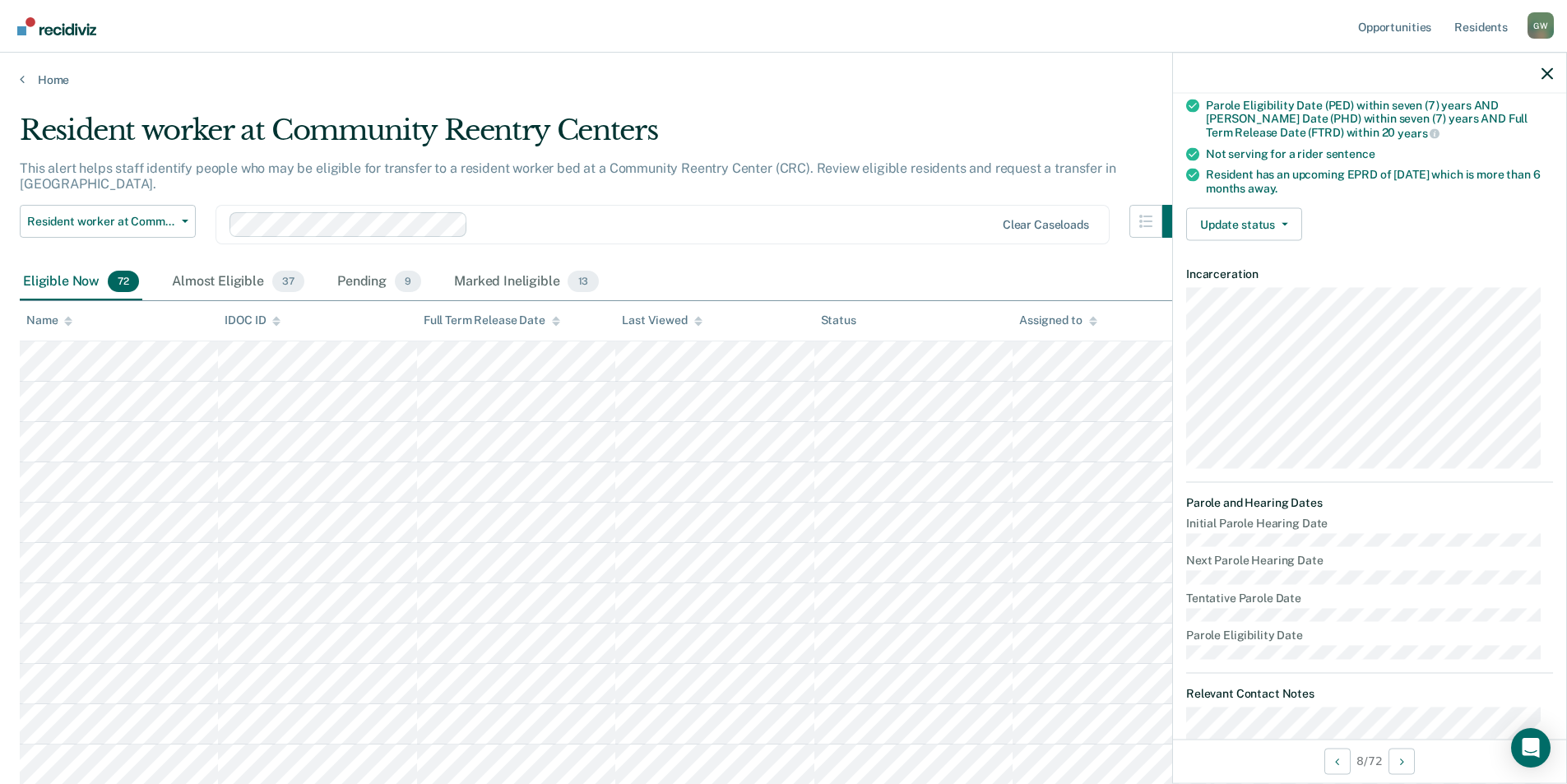
scroll to position [329, 0]
